Goal: Task Accomplishment & Management: Use online tool/utility

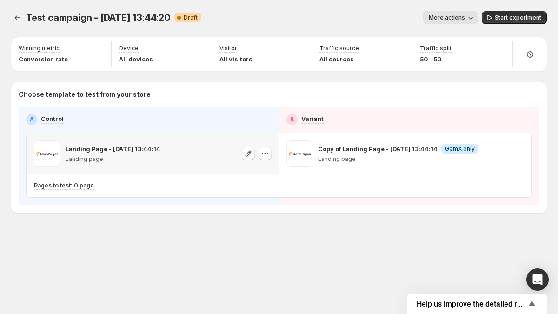
drag, startPoint x: 76, startPoint y: 151, endPoint x: 161, endPoint y: 150, distance: 85.1
click at [161, 150] on div "Landing Page - [DATE] 13:44:14 Landing page" at bounding box center [152, 153] width 237 height 26
click at [115, 149] on p "Landing Page - [DATE] 13:44:14" at bounding box center [113, 148] width 95 height 9
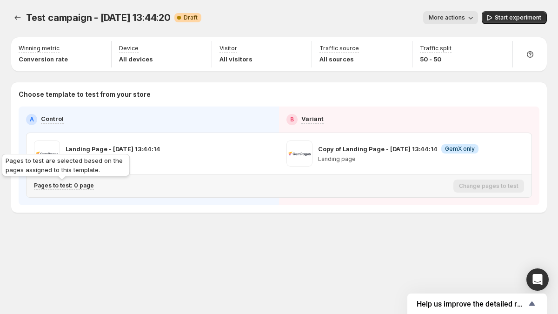
click at [74, 184] on p "Pages to test: 0 page" at bounding box center [64, 185] width 60 height 7
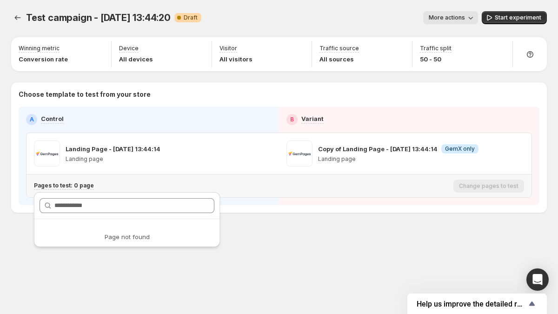
click at [74, 184] on p "Pages to test: 0 page" at bounding box center [64, 185] width 60 height 7
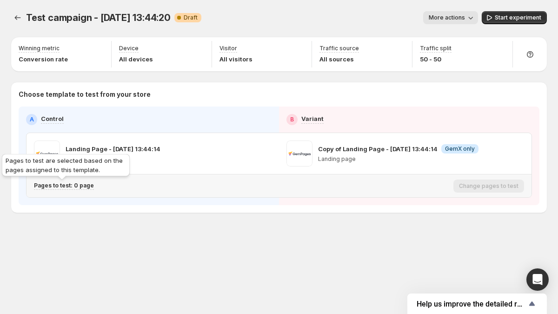
click at [81, 188] on p "Pages to test: 0 page" at bounding box center [64, 185] width 60 height 7
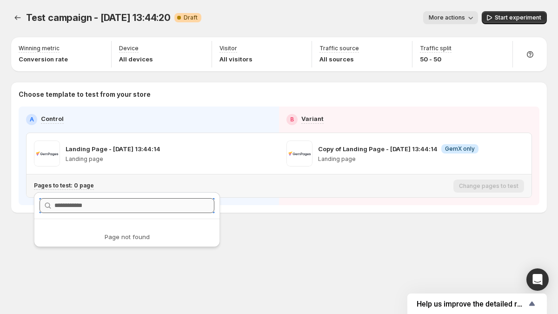
click at [86, 208] on input "text" at bounding box center [134, 205] width 160 height 15
click at [86, 230] on div "Page not found" at bounding box center [127, 229] width 186 height 24
click at [89, 249] on div "Page not found" at bounding box center [126, 222] width 193 height 65
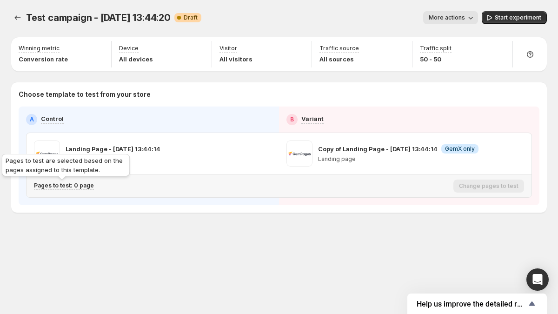
click at [83, 187] on p "Pages to test: 0 page" at bounding box center [64, 185] width 60 height 7
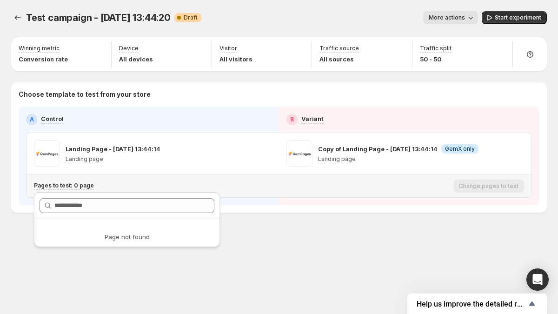
click at [83, 187] on p "Pages to test: 0 page" at bounding box center [64, 185] width 60 height 7
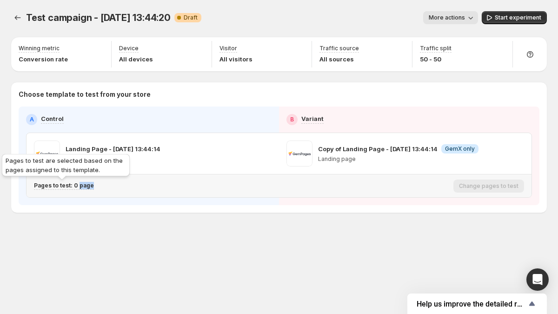
click at [85, 185] on p "Pages to test: 0 page" at bounding box center [64, 185] width 60 height 7
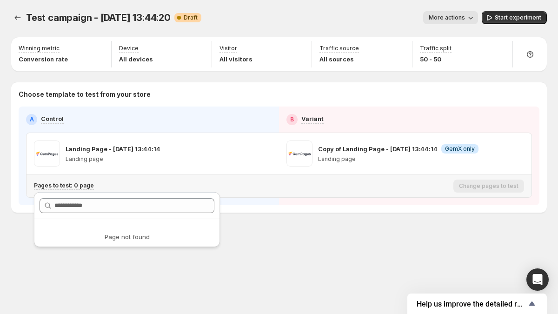
click at [85, 185] on p "Pages to test: 0 page" at bounding box center [64, 185] width 60 height 7
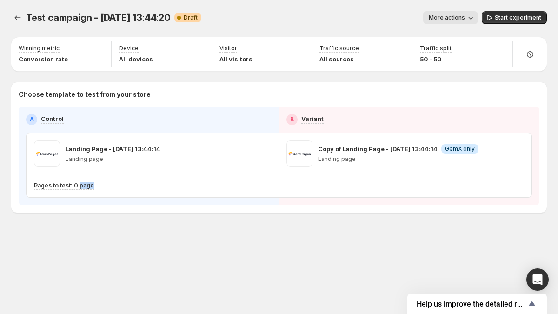
click at [84, 238] on div "Test campaign - [DATE] 13:44:20. This page is ready Test campaign - [DATE] 13:4…" at bounding box center [279, 131] width 558 height 263
click at [514, 152] on icon "button" at bounding box center [517, 153] width 9 height 9
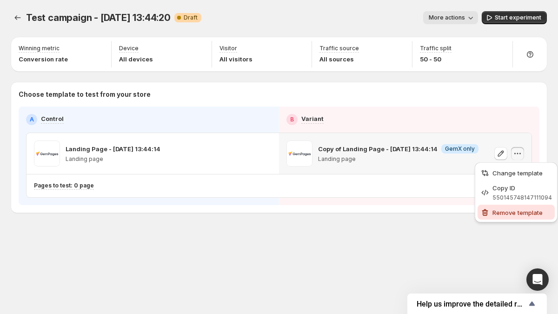
click at [490, 211] on div "Remove template" at bounding box center [516, 212] width 72 height 9
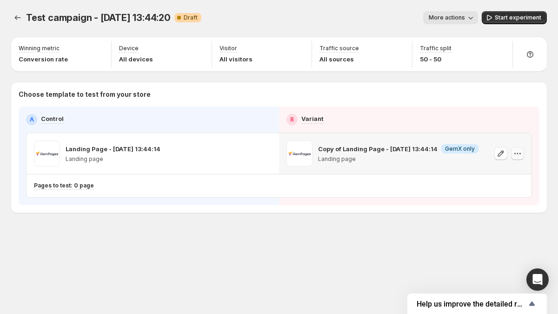
click at [517, 157] on icon "button" at bounding box center [517, 153] width 9 height 9
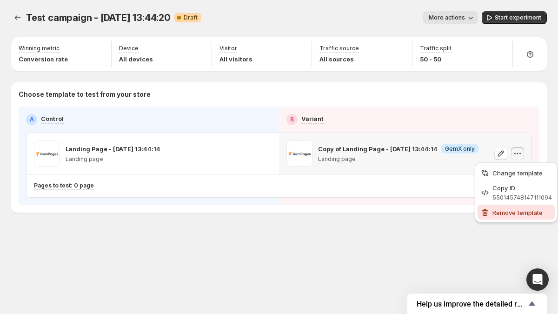
click at [507, 215] on span "Remove template" at bounding box center [517, 212] width 50 height 7
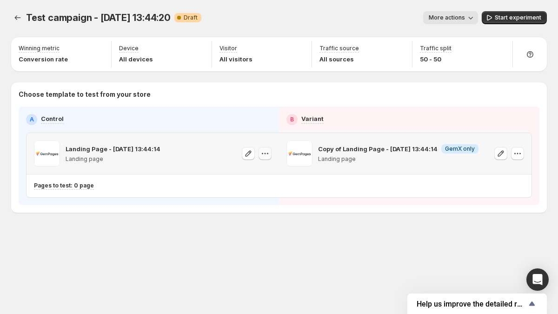
click at [270, 157] on button "button" at bounding box center [264, 153] width 13 height 13
click at [261, 177] on span "Change template" at bounding box center [273, 172] width 64 height 9
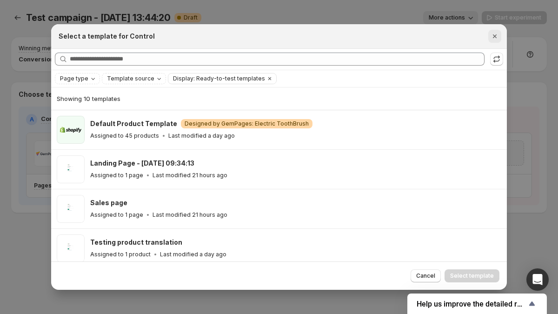
click at [496, 32] on icon "Close" at bounding box center [494, 36] width 9 height 9
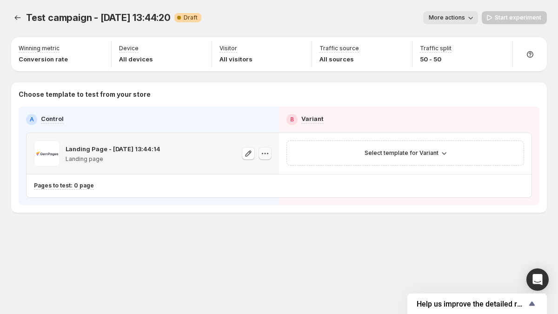
click at [262, 156] on icon "button" at bounding box center [264, 153] width 9 height 9
click at [271, 171] on span "Change template" at bounding box center [266, 172] width 50 height 7
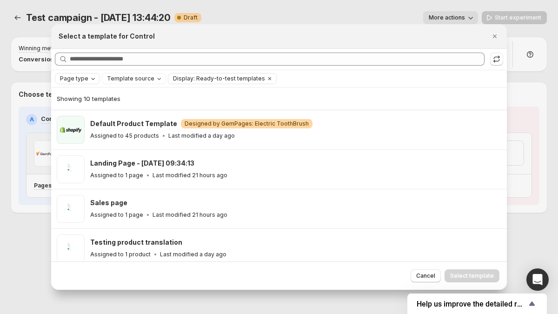
click at [89, 78] on icon "Page type" at bounding box center [92, 78] width 7 height 7
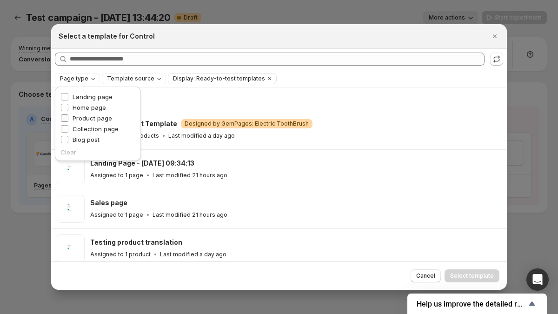
click at [86, 116] on span "Product page" at bounding box center [92, 117] width 40 height 7
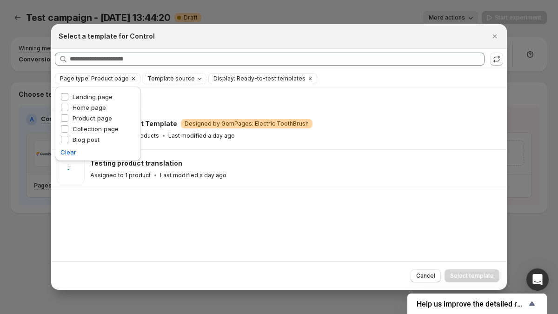
click at [81, 83] on button "Page type: Product page" at bounding box center [91, 78] width 73 height 10
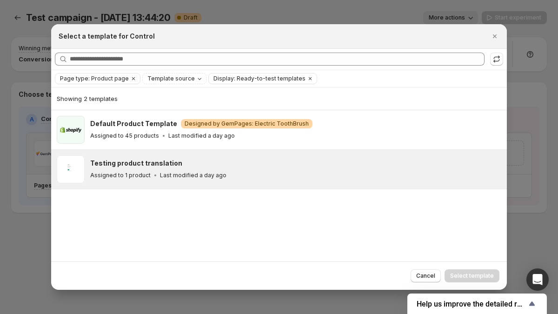
click at [138, 171] on div "Assigned to 1 product Last modified a day ago" at bounding box center [294, 175] width 408 height 9
click at [476, 272] on button "Select template" at bounding box center [471, 275] width 55 height 13
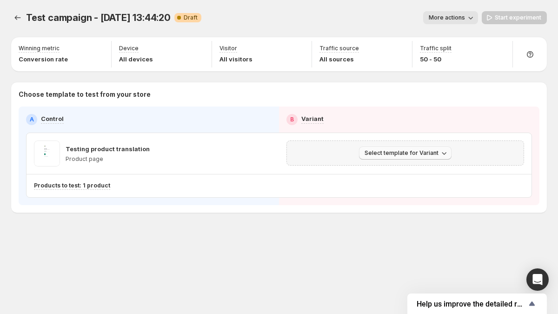
click at [390, 151] on span "Select template for Variant" at bounding box center [401, 152] width 74 height 7
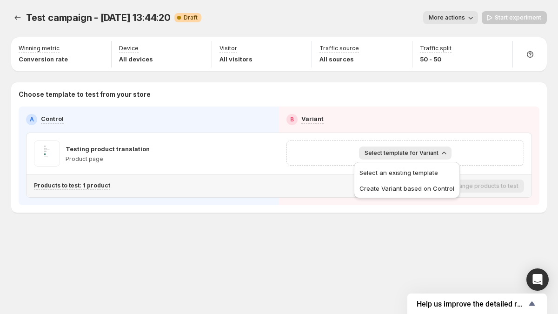
click at [92, 184] on p "Products to test: 1 product" at bounding box center [72, 185] width 76 height 7
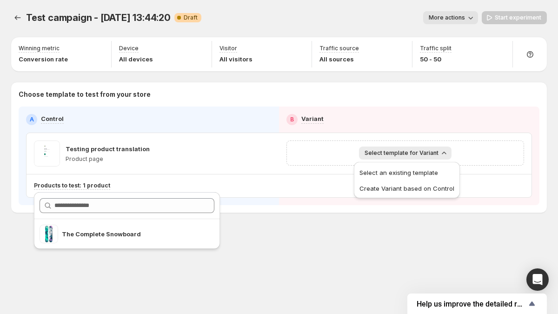
click at [165, 129] on div "A Control B Variant Testing product translation Product page Select template fo…" at bounding box center [279, 156] width 506 height 84
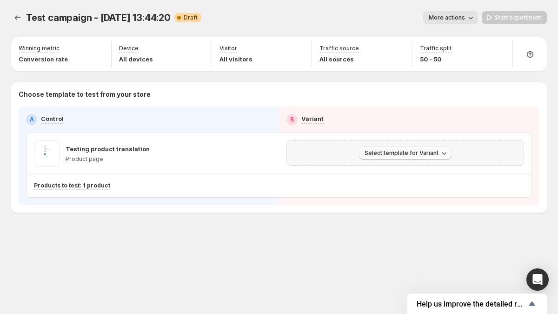
click at [360, 148] on button "Select template for Variant" at bounding box center [405, 152] width 92 height 13
click at [20, 20] on icon "Experiments" at bounding box center [17, 17] width 9 height 9
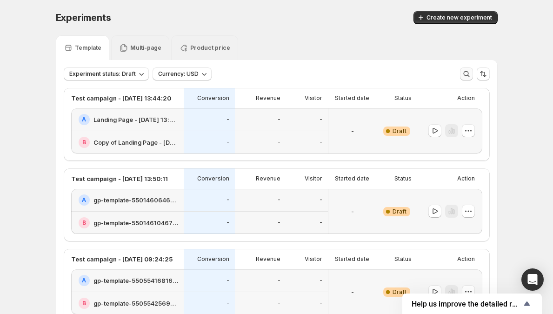
click at [465, 75] on icon "button" at bounding box center [465, 73] width 9 height 9
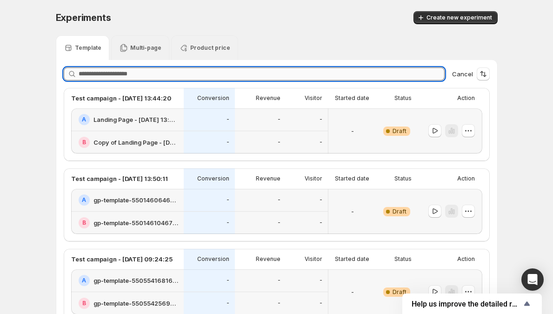
click at [395, 75] on input "text" at bounding box center [262, 73] width 366 height 13
paste input "**********"
type input "**********"
paste input "**********"
type input "**********"
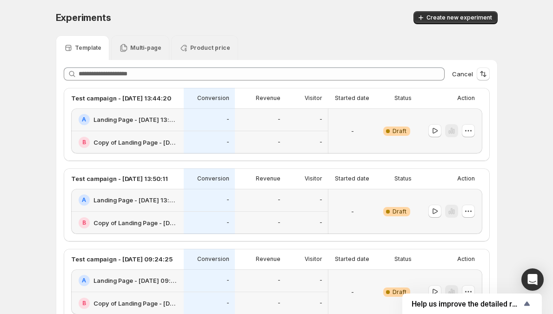
click at [359, 132] on div "-" at bounding box center [352, 131] width 41 height 34
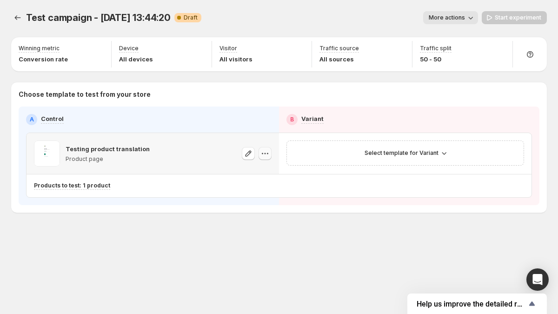
click at [265, 154] on icon "button" at bounding box center [264, 153] width 9 height 9
click at [267, 173] on span "Change template" at bounding box center [266, 172] width 50 height 7
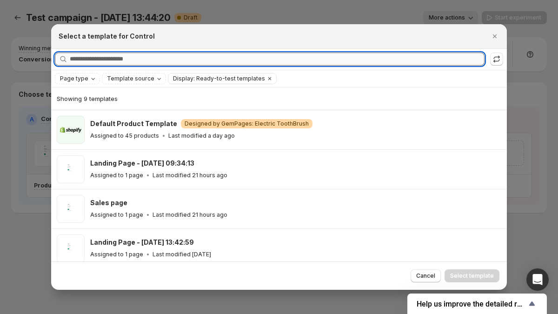
click at [213, 65] on input "Searching all templates" at bounding box center [277, 59] width 415 height 13
paste input "**********"
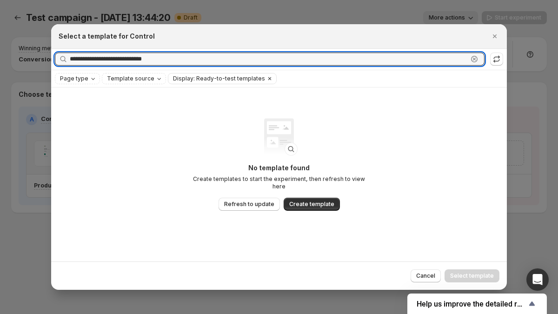
type input "**********"
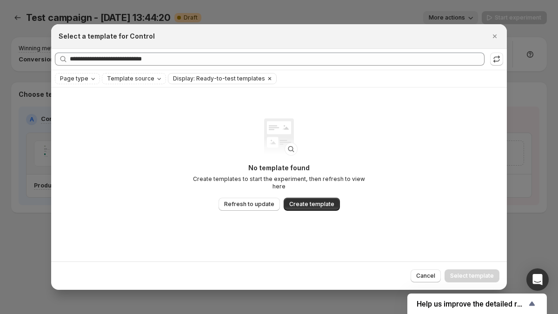
click at [266, 79] on icon "Clear" at bounding box center [269, 78] width 7 height 7
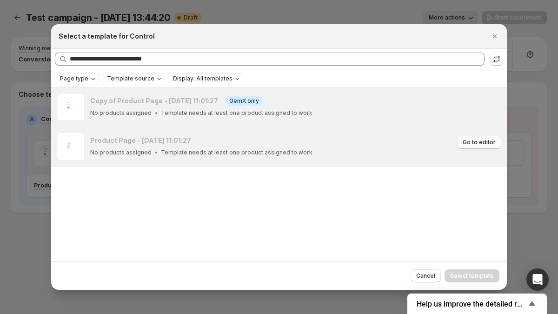
click at [482, 144] on span "Go to editor" at bounding box center [478, 141] width 33 height 7
